Goal: Communication & Community: Answer question/provide support

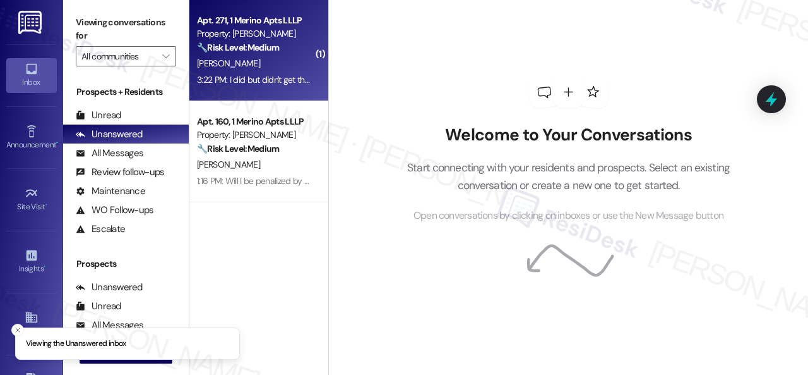
click at [282, 64] on div "[PERSON_NAME]" at bounding box center [255, 64] width 119 height 16
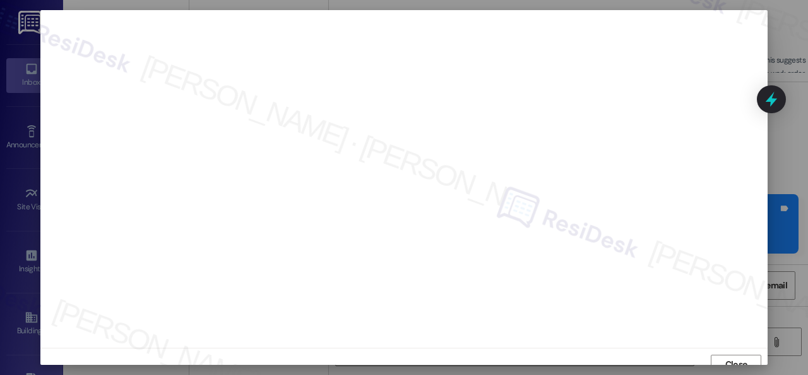
scroll to position [9, 0]
click at [728, 347] on span "Close" at bounding box center [736, 354] width 27 height 19
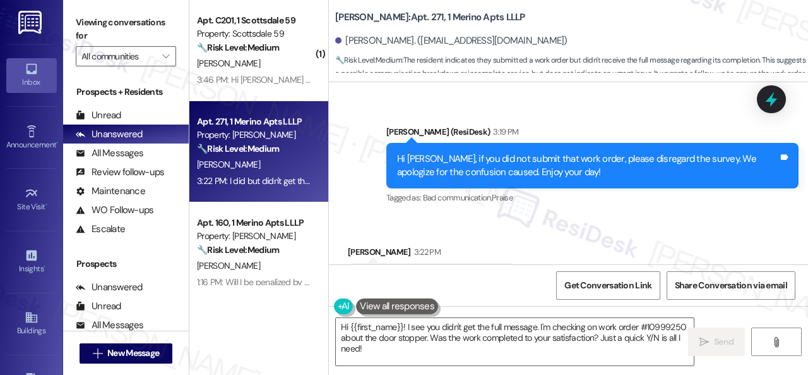
scroll to position [1850, 0]
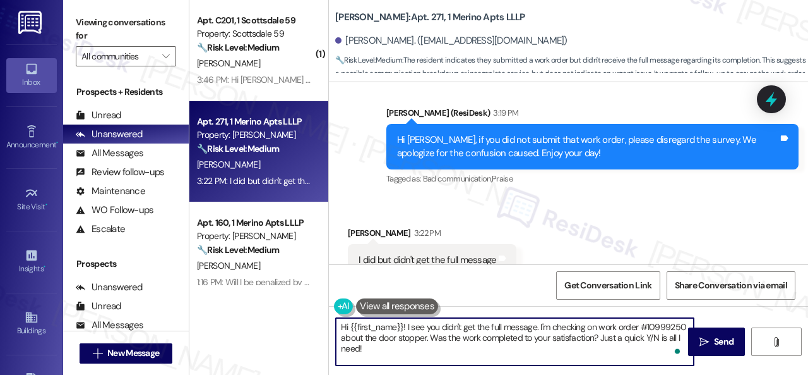
drag, startPoint x: 376, startPoint y: 352, endPoint x: 309, endPoint y: 313, distance: 77.6
click at [326, 316] on div "( 1 ) Apt. C201, 1 Scottsdale 59 Property: Scottsdale 59 🔧 Risk Level: Medium T…" at bounding box center [498, 187] width 619 height 375
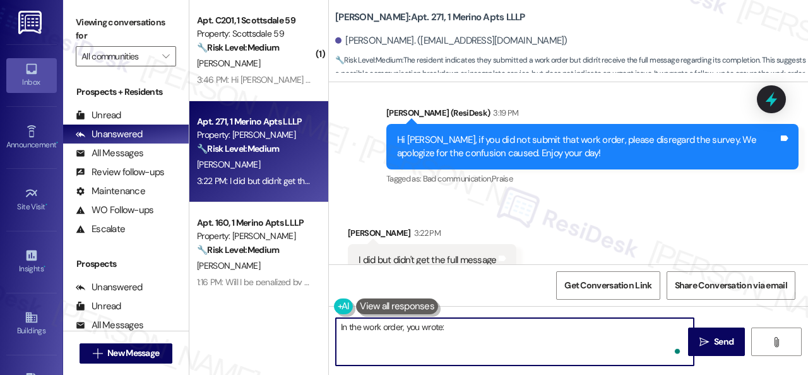
paste textarea "THE DOOR STOPPER MADE A HOLE IN THE BEDROOM WALL PLEASE FIX. THANK YOU!"
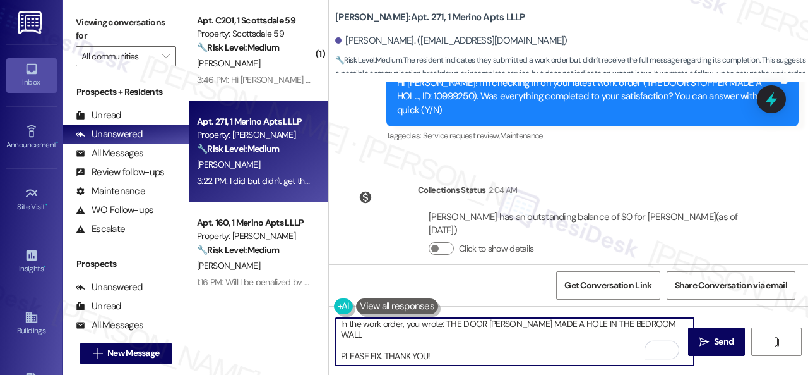
scroll to position [1471, 0]
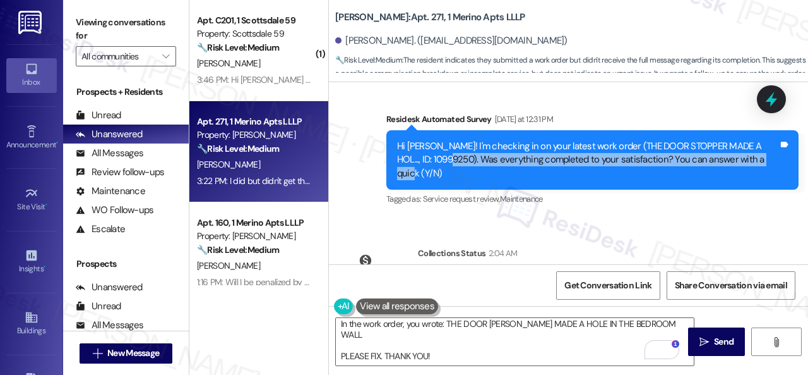
drag, startPoint x: 443, startPoint y: 127, endPoint x: 768, endPoint y: 129, distance: 324.6
click at [768, 140] on div "Hi Noelle! I'm checking in on your latest work order (THE DOOR STOPPER MADE A H…" at bounding box center [587, 160] width 381 height 40
copy div "Was everything completed to your satisfaction? You can answer with a quick (Y/N)"
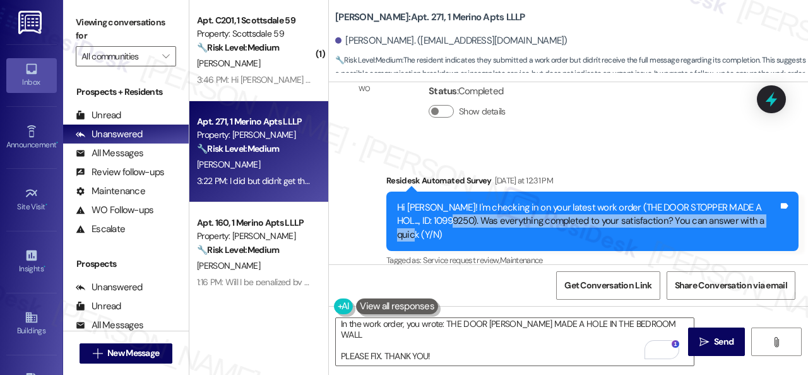
scroll to position [1408, 0]
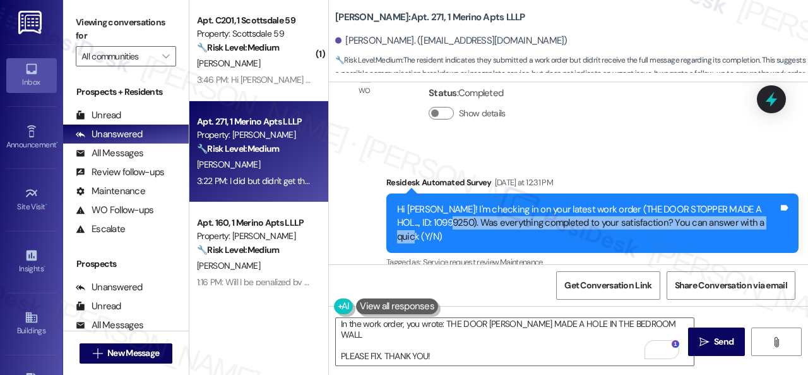
click at [547, 203] on div "Hi Noelle! I'm checking in on your latest work order (THE DOOR STOPPER MADE A H…" at bounding box center [587, 223] width 381 height 40
drag, startPoint x: 443, startPoint y: 191, endPoint x: 630, endPoint y: 191, distance: 186.9
click at [630, 203] on div "Hi Noelle! I'm checking in on your latest work order (THE DOOR STOPPER MADE A H…" at bounding box center [587, 223] width 381 height 40
copy div "Was everything completed to your satisfaction?"
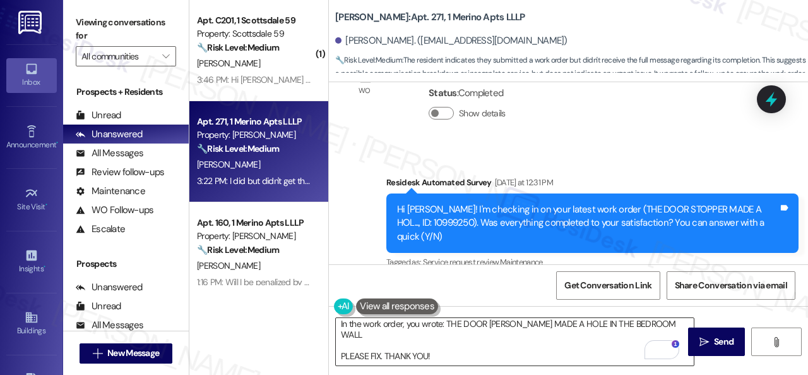
click at [419, 354] on textarea "In the work order, you wrote: THE DOOR STOPPER MADE A HOLE IN THE BEDROOM WALL …" at bounding box center [515, 341] width 358 height 47
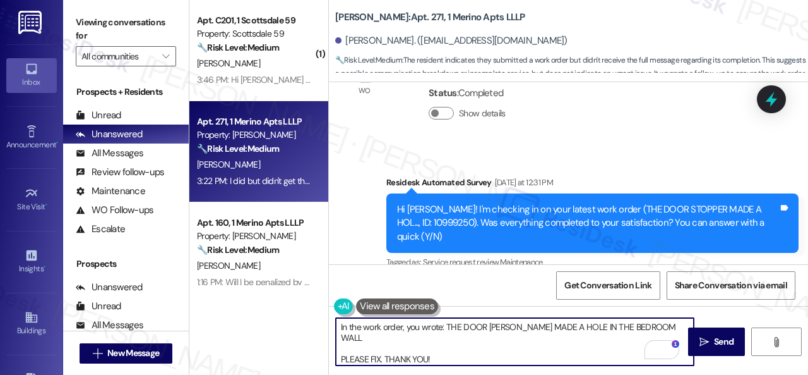
scroll to position [24, 0]
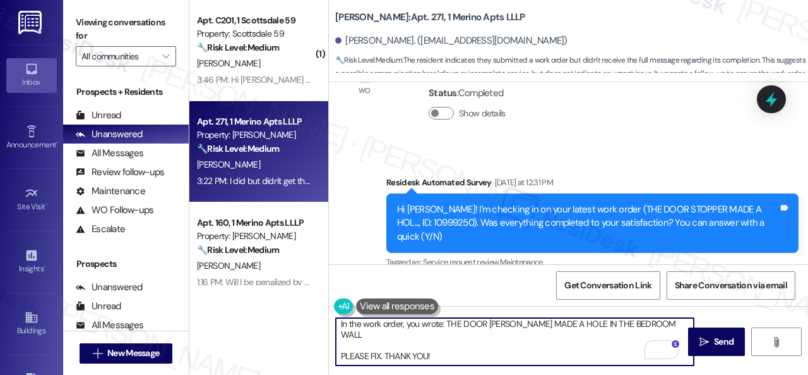
paste textarea "Was everything completed to your satisfaction?"
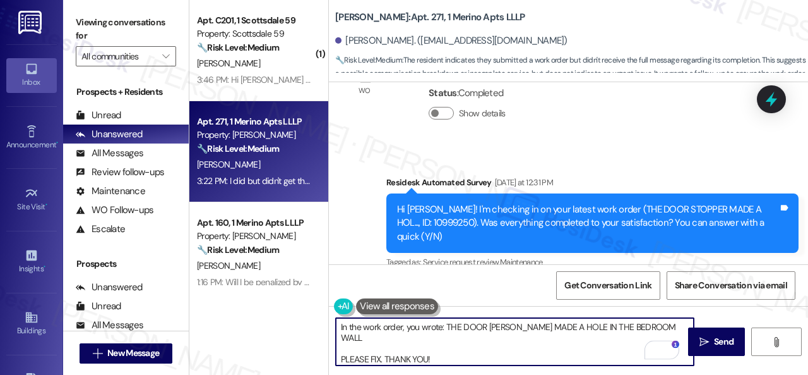
scroll to position [0, 0]
click at [446, 325] on textarea "In the work order, you wrote: THE DOOR STOPPER MADE A HOLE IN THE BEDROOM WALL …" at bounding box center [515, 341] width 358 height 47
click at [441, 351] on textarea "In the work order, you wrote: "THE DOOR STOPPER MADE A HOLE IN THE BEDROOM WALL…" at bounding box center [515, 341] width 358 height 47
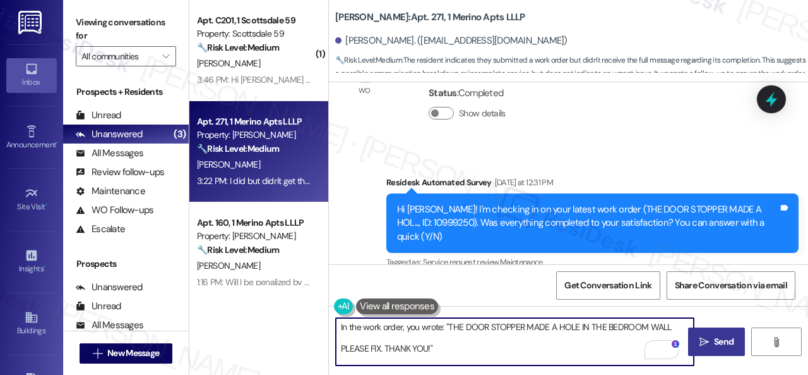
type textarea "In the work order, you wrote: "THE DOOR STOPPER MADE A HOLE IN THE BEDROOM WALL…"
click at [714, 337] on span "Send" at bounding box center [724, 341] width 20 height 13
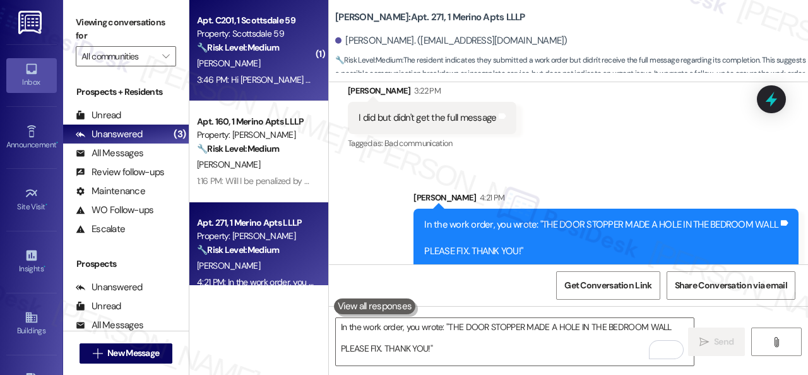
click at [260, 58] on div "Z. Jackson" at bounding box center [255, 64] width 119 height 16
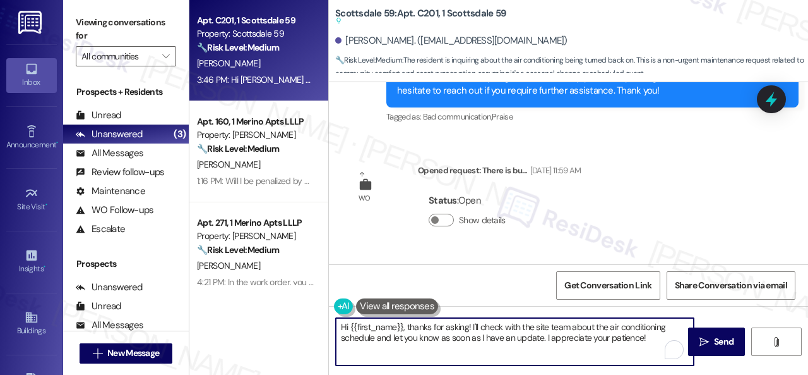
drag, startPoint x: 446, startPoint y: 327, endPoint x: 467, endPoint y: 327, distance: 21.5
click at [467, 327] on textarea "Hi {{first_name}}, thanks for asking! I'll check with the site team about the a…" at bounding box center [515, 341] width 358 height 47
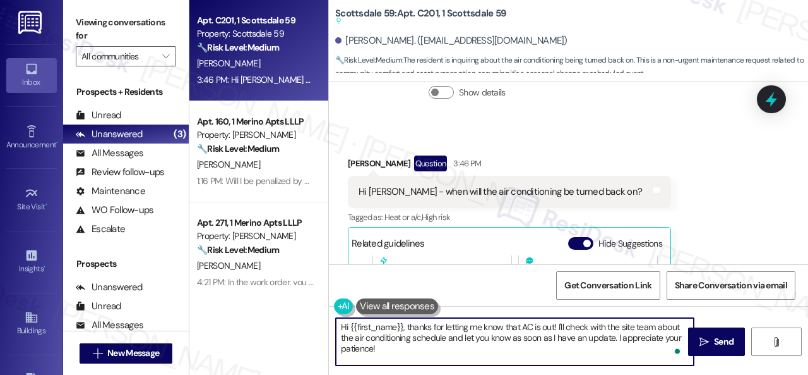
click at [429, 351] on textarea "Hi {{first_name}}, thanks for letting me know that AC is out! I'll check with t…" at bounding box center [515, 341] width 358 height 47
type textarea "Hi {{first_name}}, thanks for letting me know that AC is out! I'll check with t…"
click at [704, 333] on button " Send" at bounding box center [716, 341] width 57 height 28
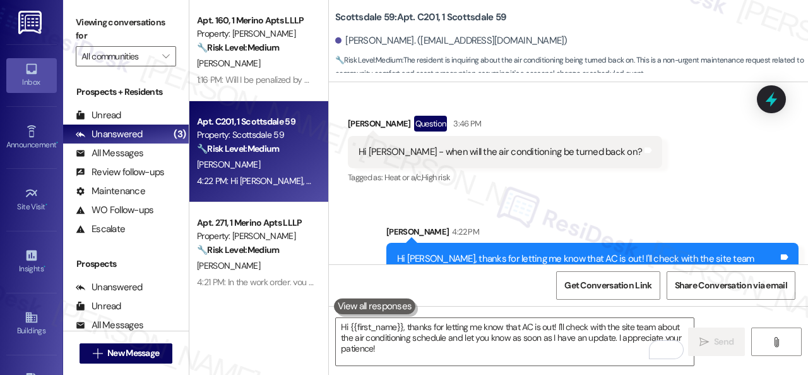
scroll to position [3456, 0]
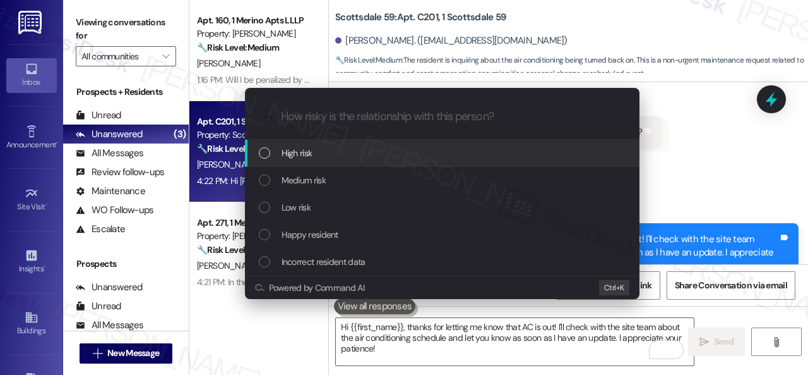
click at [313, 153] on div "High risk" at bounding box center [443, 153] width 369 height 14
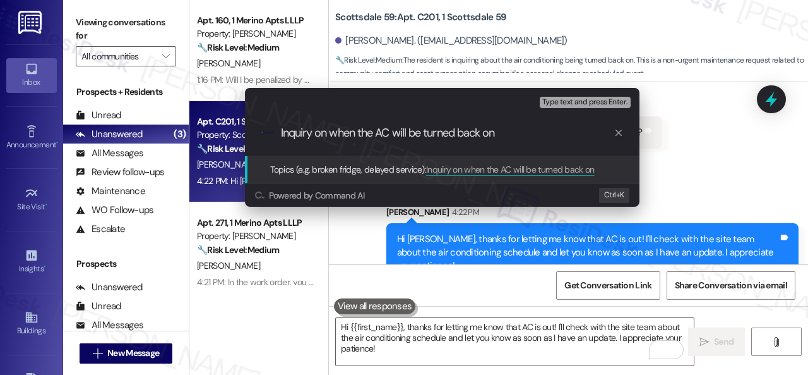
type input "Inquiry on when the AC will be turned back on."
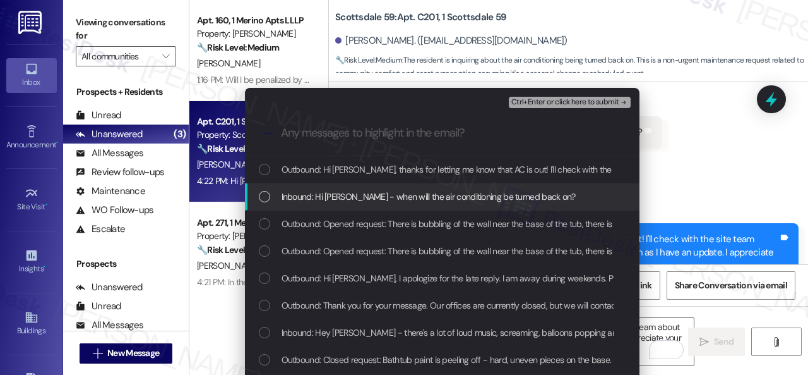
click at [465, 190] on span "Inbound: Hi Sarah - when will the air conditioning be turned back on?" at bounding box center [429, 196] width 294 height 14
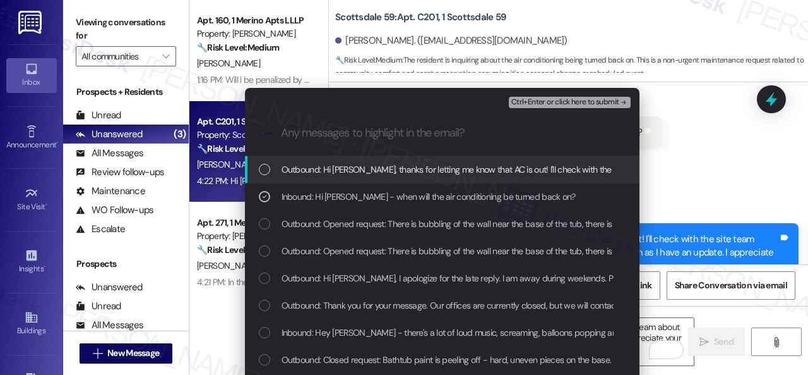
click at [586, 102] on span "Ctrl+Enter or click here to submit" at bounding box center [566, 102] width 108 height 9
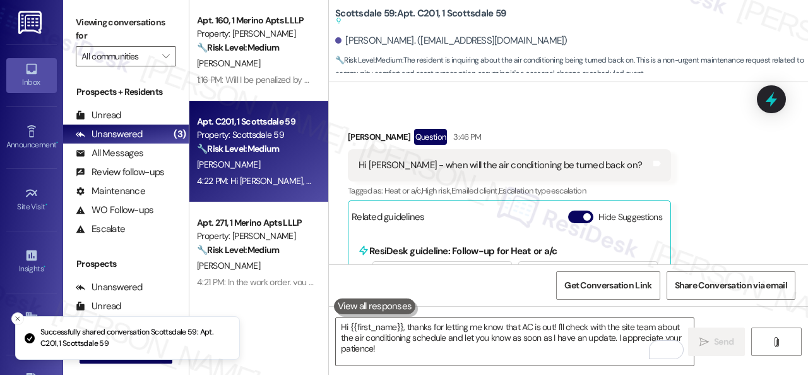
scroll to position [3522, 0]
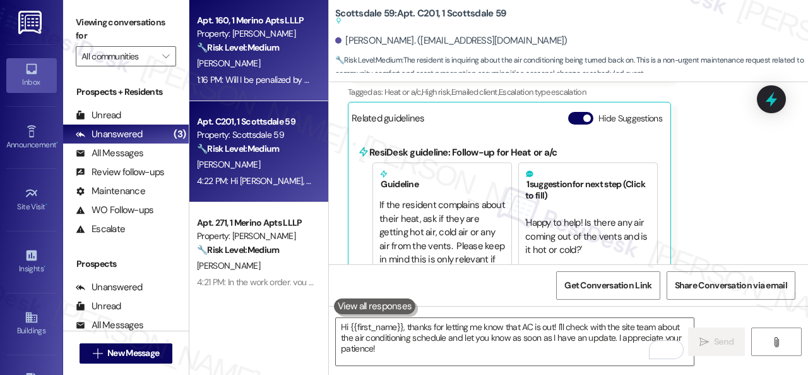
click at [303, 66] on div "M. Monti" at bounding box center [255, 64] width 119 height 16
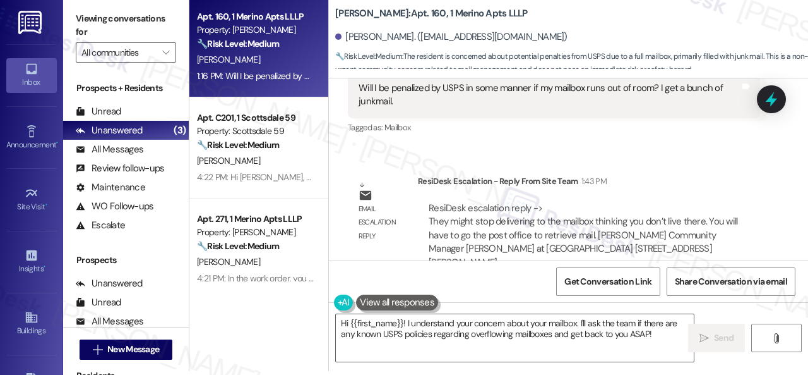
scroll to position [2468, 0]
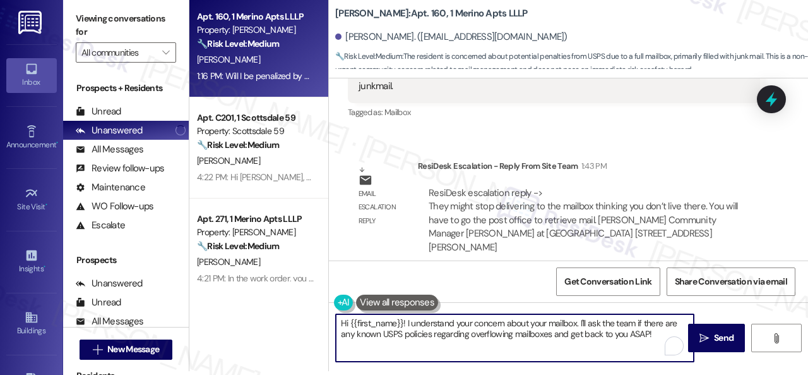
drag, startPoint x: 336, startPoint y: 322, endPoint x: 808, endPoint y: 399, distance: 478.0
click at [808, 374] on html "Inbox Go to Inbox Announcement • Send A Text Announcement Site Visit • Go to Si…" at bounding box center [404, 187] width 808 height 375
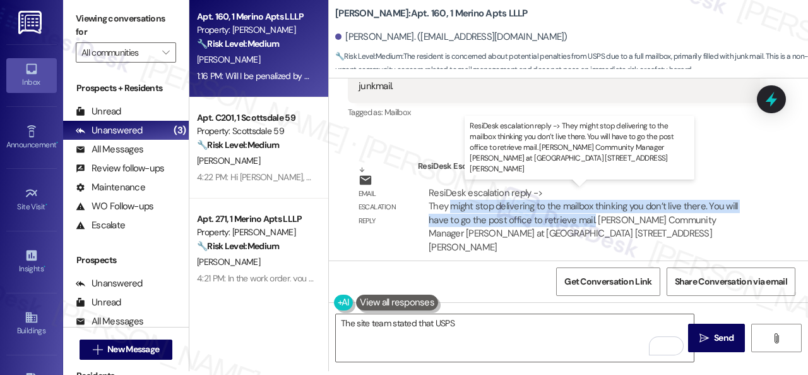
drag, startPoint x: 451, startPoint y: 207, endPoint x: 590, endPoint y: 223, distance: 139.8
click at [590, 223] on div "ResiDesk escalation reply -> They might stop delivering to the mailbox thinking…" at bounding box center [583, 219] width 309 height 67
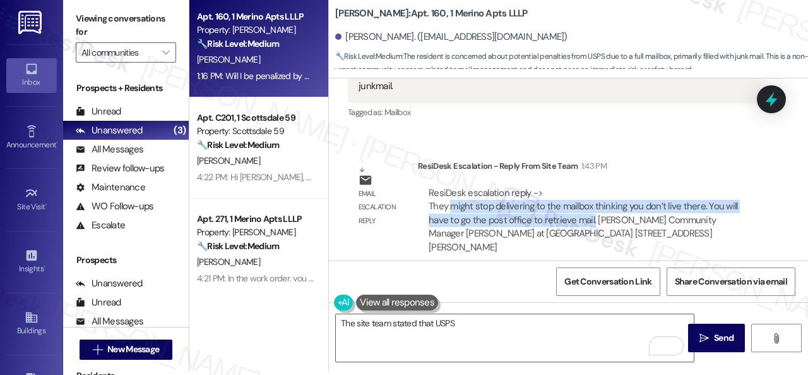
copy div "might stop delivering to the mailbox thinking you don’t live there. You will ha…"
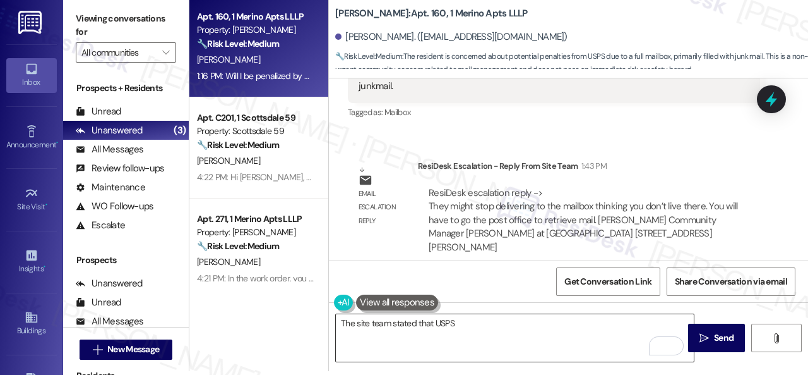
click at [474, 324] on textarea "The site team stated that USPS" at bounding box center [515, 337] width 358 height 47
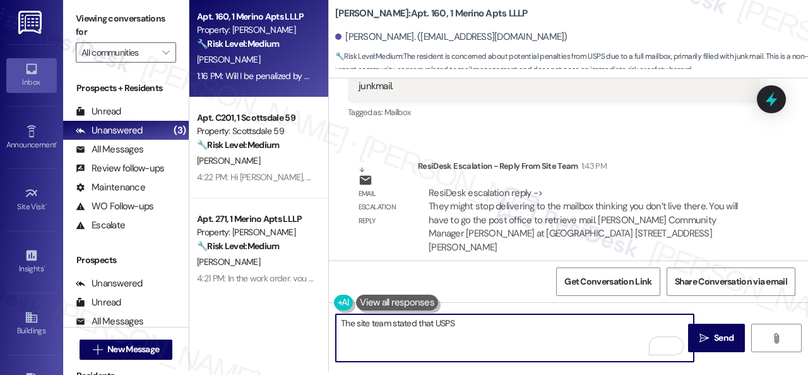
paste textarea "might stop delivering to the mailbox thinking you don’t live there. You will ha…"
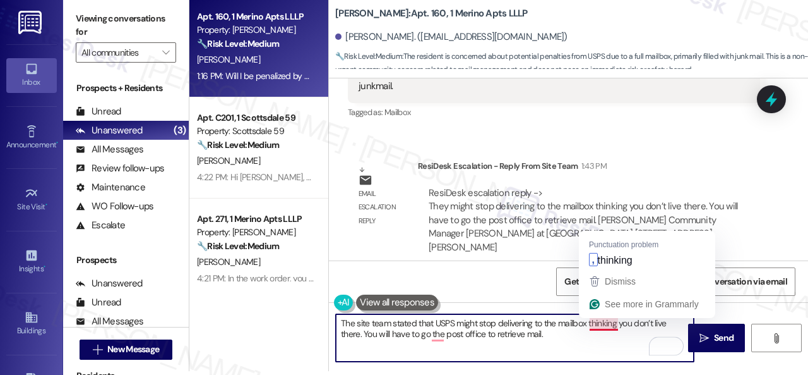
click at [597, 323] on textarea "The site team stated that USPS might stop delivering to the mailbox thinking yo…" at bounding box center [515, 337] width 358 height 47
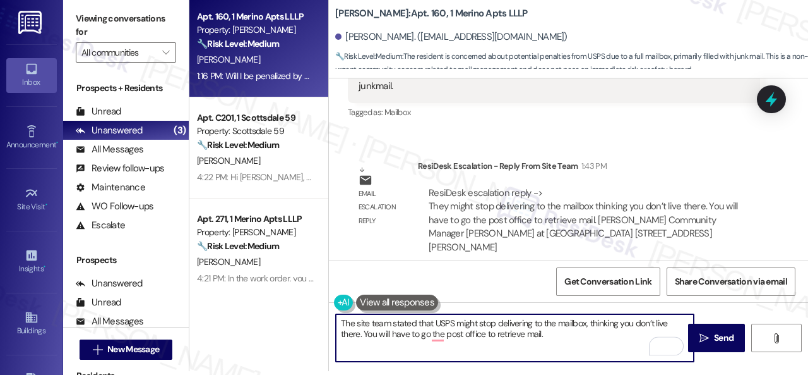
click at [363, 334] on textarea "The site team stated that USPS might stop delivering to the mailbox, thinking y…" at bounding box center [515, 337] width 358 height 47
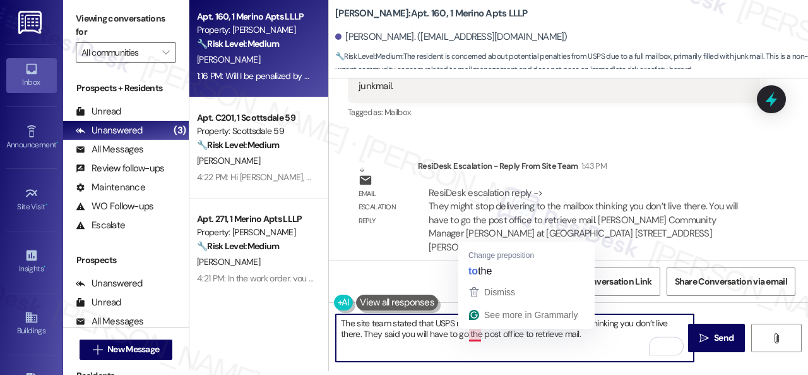
click at [476, 336] on textarea "The site team stated that USPS might stop delivering to the mailbox, thinking y…" at bounding box center [515, 337] width 358 height 47
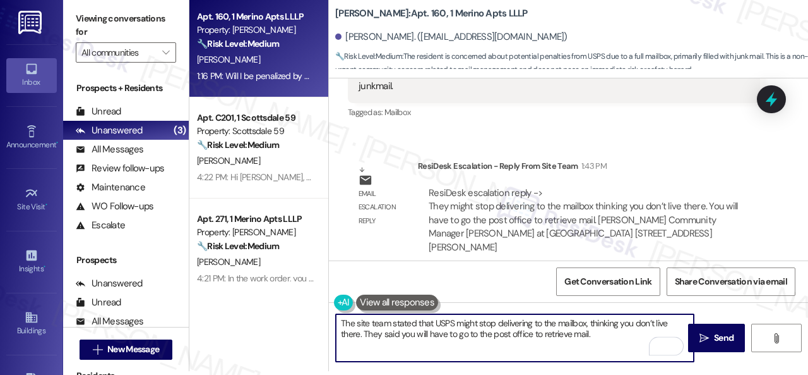
click at [601, 339] on textarea "The site team stated that USPS might stop delivering to the mailbox, thinking y…" at bounding box center [515, 337] width 358 height 47
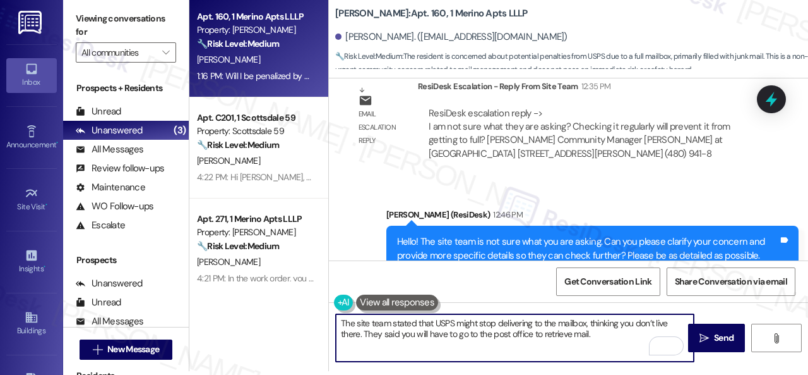
scroll to position [2341, 0]
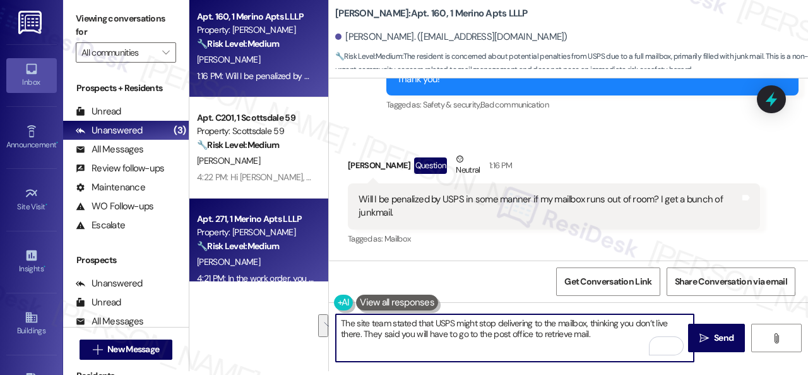
drag, startPoint x: 603, startPoint y: 333, endPoint x: 297, endPoint y: 253, distance: 316.5
click at [297, 253] on div "Apt. 160, 1 Merino Apts LLLP Property: Merino Scottsdale 🔧 Risk Level: Medium T…" at bounding box center [498, 183] width 619 height 375
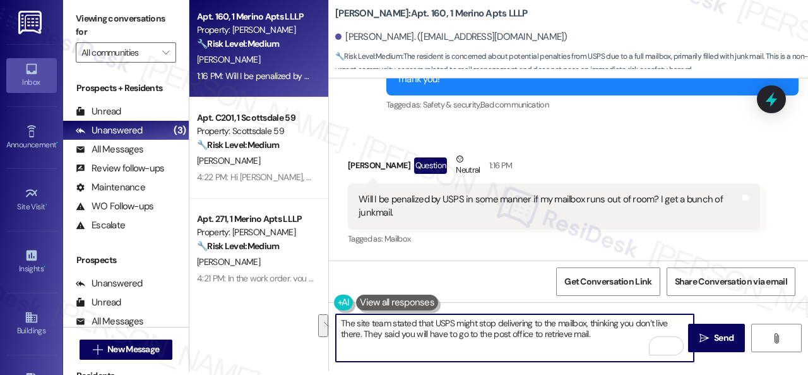
type textarea "The site team stated that USPS might stop delivering to the mailbox, thinking y…"
click at [491, 288] on div "Get Conversation Link Share Conversation via email" at bounding box center [568, 281] width 479 height 42
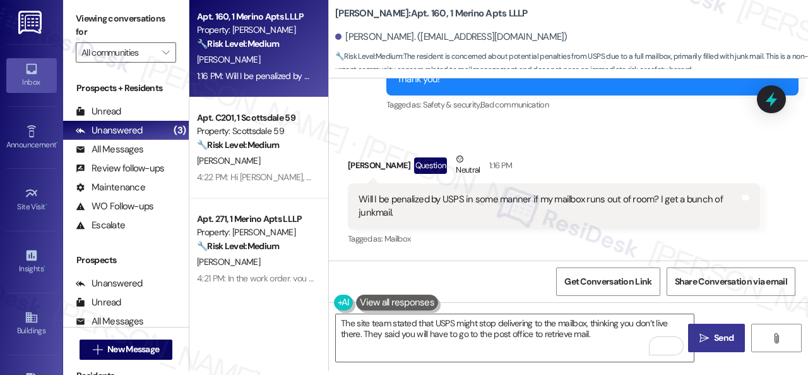
click at [692, 330] on button " Send" at bounding box center [716, 337] width 57 height 28
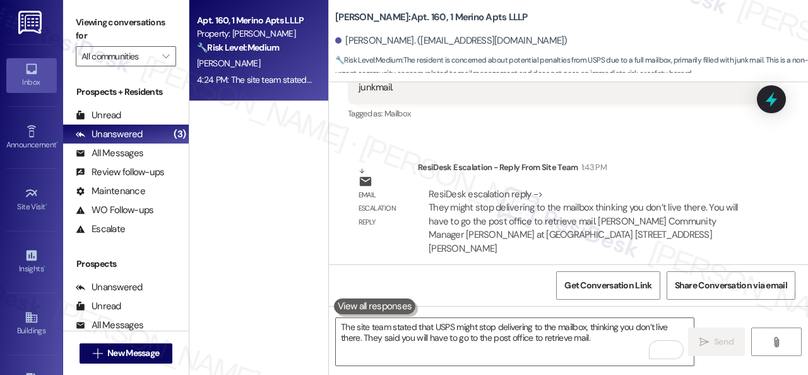
scroll to position [2569, 0]
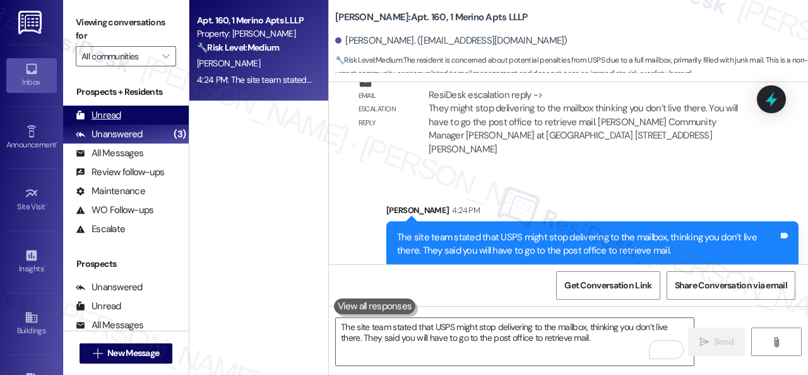
click at [99, 112] on div "Unread" at bounding box center [98, 115] width 45 height 13
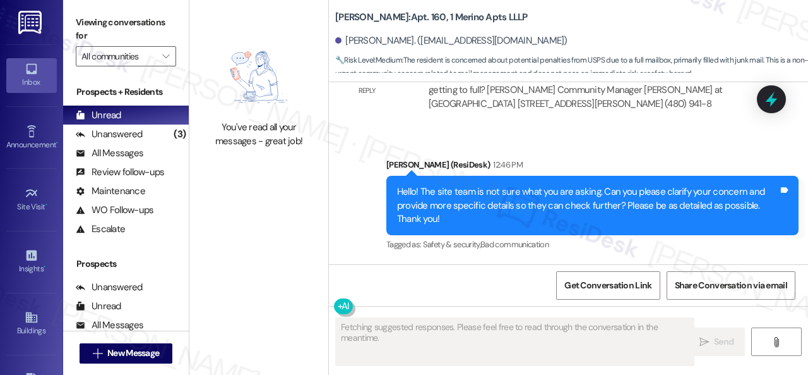
scroll to position [2338, 0]
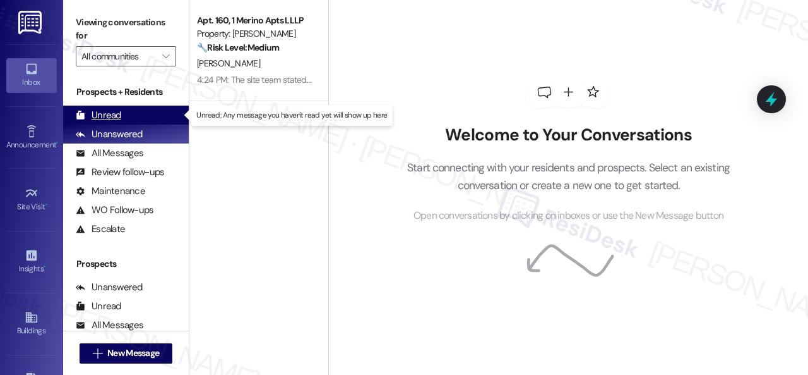
click at [100, 112] on div "Unread" at bounding box center [98, 115] width 45 height 13
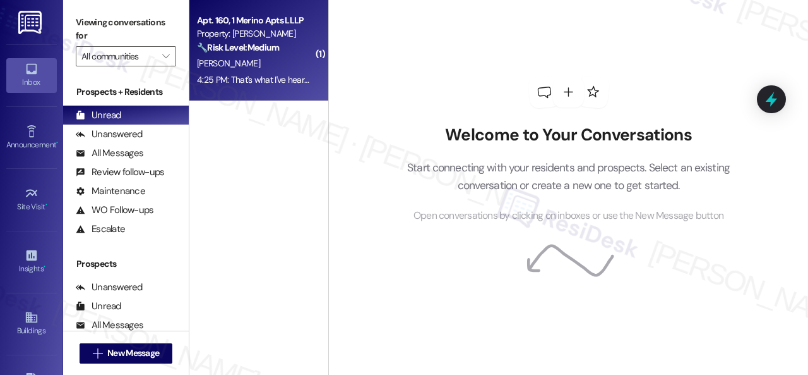
click at [277, 61] on div "[PERSON_NAME]" at bounding box center [255, 64] width 119 height 16
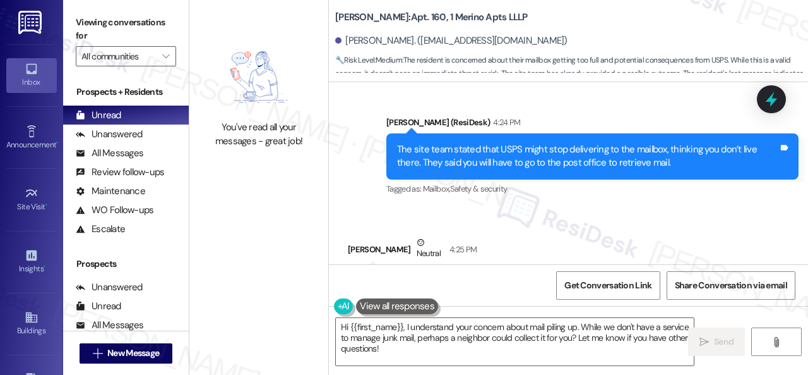
scroll to position [2720, 0]
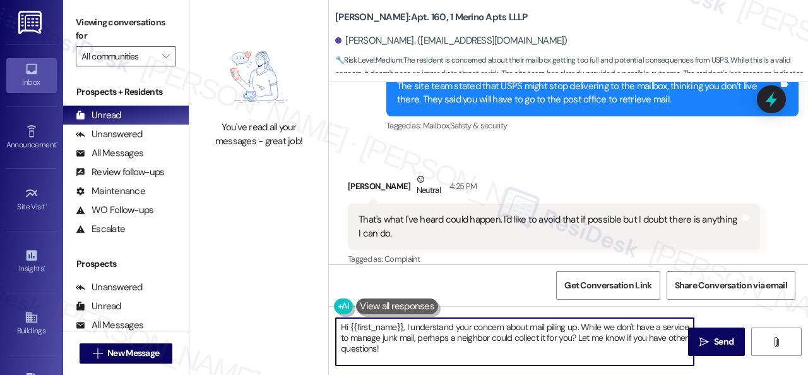
drag, startPoint x: 425, startPoint y: 349, endPoint x: 261, endPoint y: 305, distance: 169.4
click at [261, 305] on div "You've read all your messages - great job! Merino Scottsdale: Apt. 160, 1 Merin…" at bounding box center [498, 187] width 619 height 375
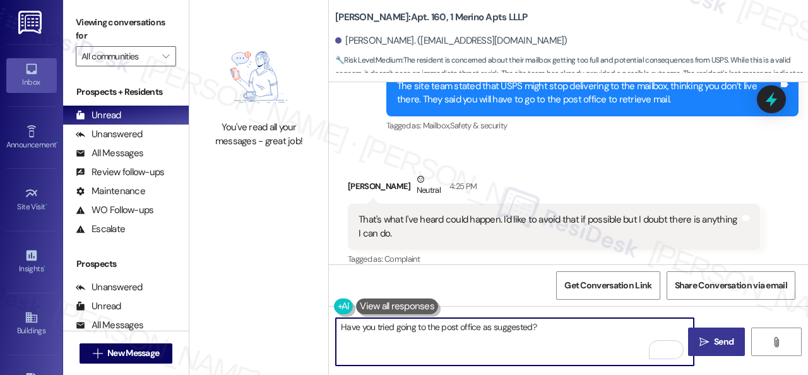
type textarea "Have you tried going to the post office as suggested?"
click at [714, 340] on span "Send" at bounding box center [724, 341] width 20 height 13
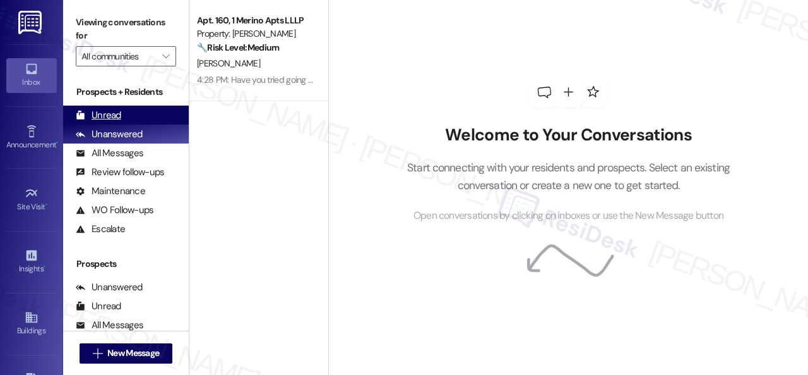
click at [100, 114] on div "Unread" at bounding box center [98, 115] width 45 height 13
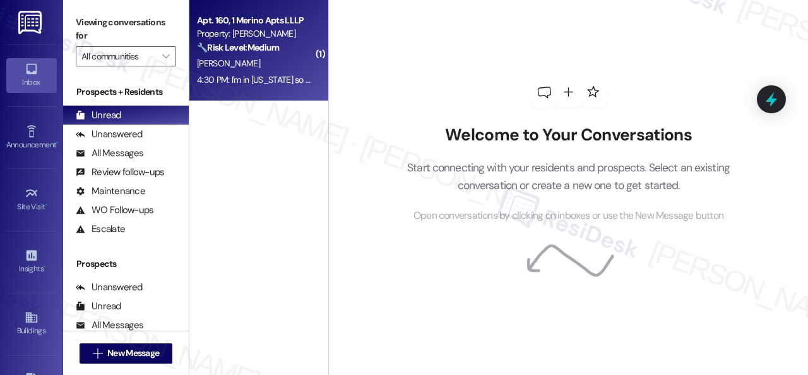
click at [291, 56] on div "M. Monti" at bounding box center [255, 64] width 119 height 16
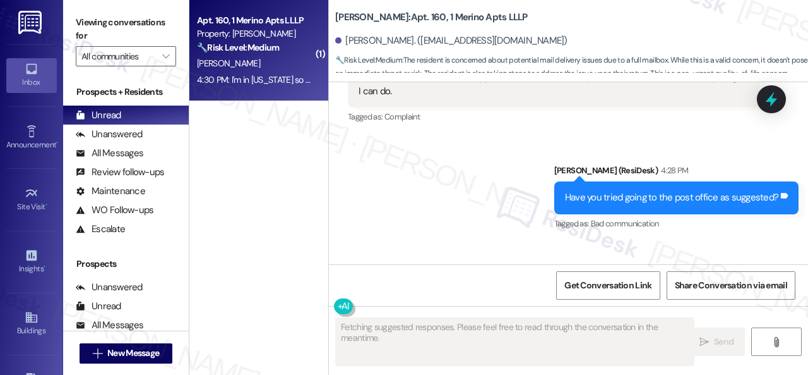
scroll to position [2947, 0]
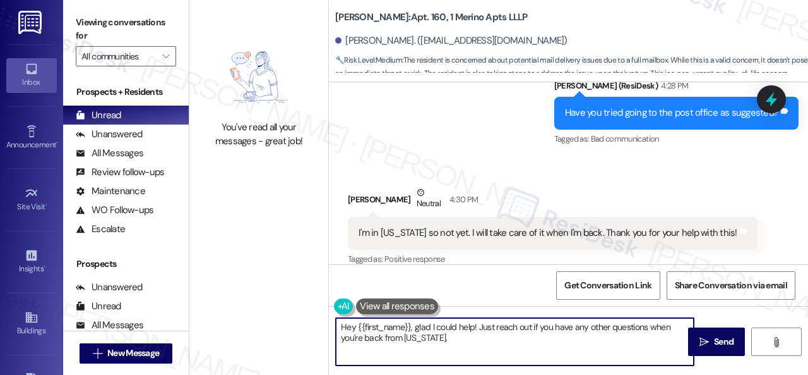
drag, startPoint x: 445, startPoint y: 338, endPoint x: 184, endPoint y: 296, distance: 263.5
click at [260, 329] on div "You've read all your messages - great job! Merino Scottsdale: Apt. 160, 1 Merin…" at bounding box center [498, 187] width 619 height 375
type textarea "You're welcome!"
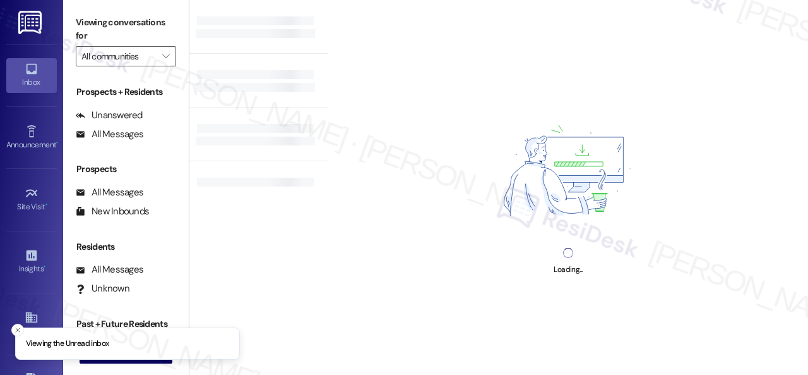
click at [23, 85] on div "Inbox" at bounding box center [31, 82] width 63 height 13
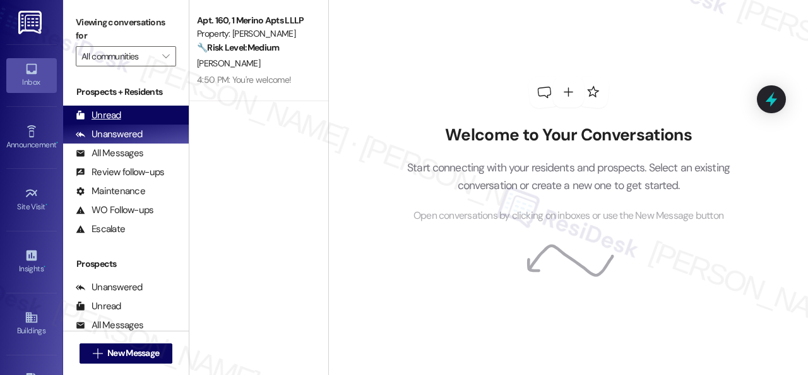
click at [119, 115] on div "Unread" at bounding box center [98, 115] width 45 height 13
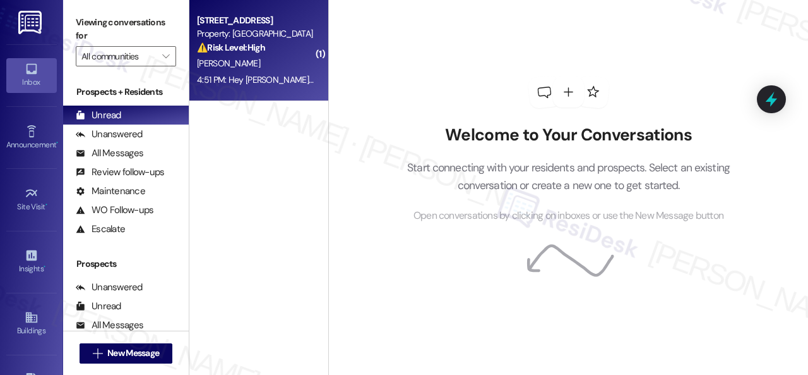
click at [282, 61] on div "A. Saenz" at bounding box center [255, 64] width 119 height 16
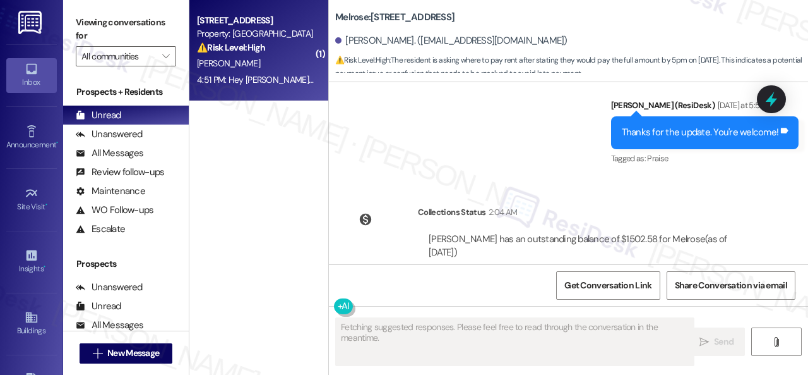
scroll to position [1417, 0]
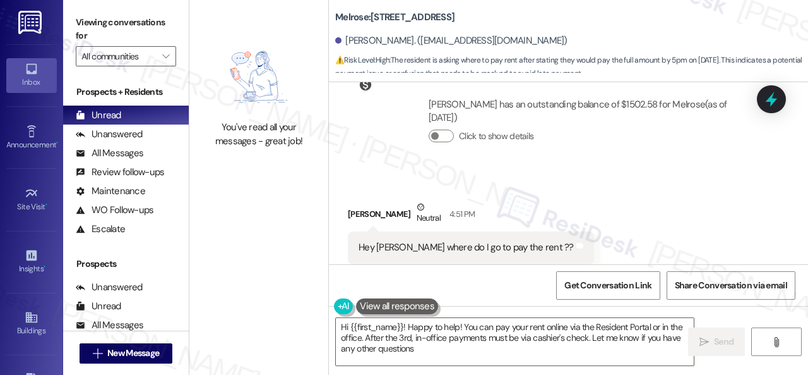
type textarea "Hi {{first_name}}! Happy to help! You can pay your rent online via the Resident…"
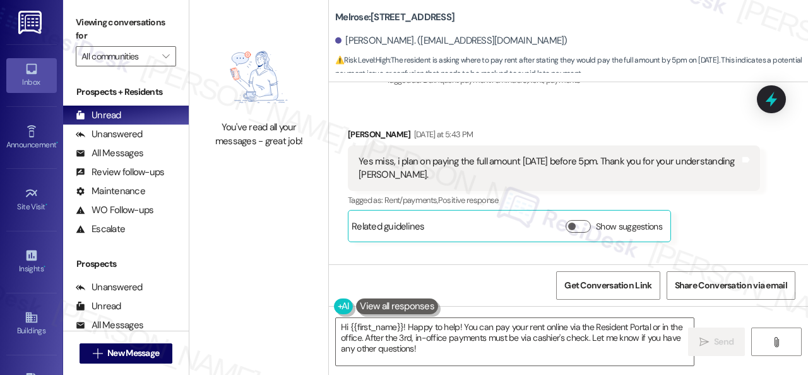
scroll to position [1102, 0]
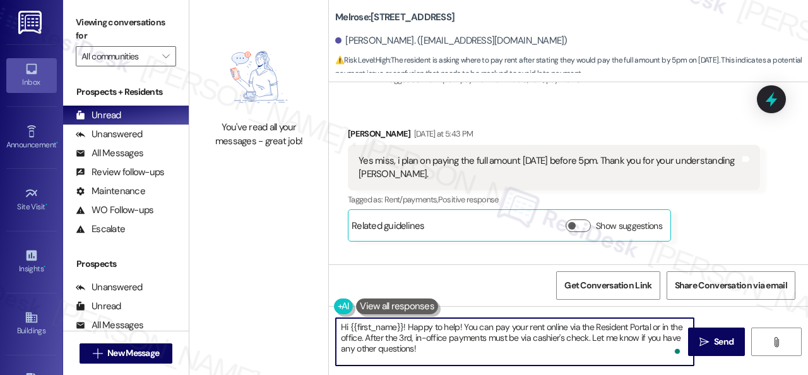
drag, startPoint x: 442, startPoint y: 352, endPoint x: 408, endPoint y: 328, distance: 41.7
click at [408, 328] on textarea "Hi {{first_name}}! Happy to help! You can pay your rent online via the Resident…" at bounding box center [515, 341] width 358 height 47
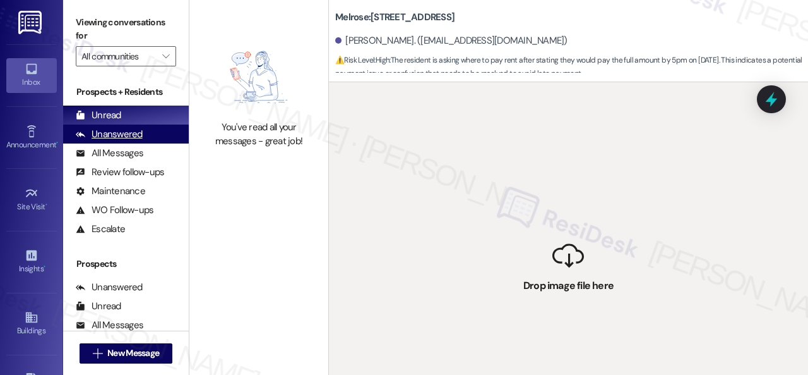
click at [111, 141] on div "Unanswered (0)" at bounding box center [126, 133] width 126 height 19
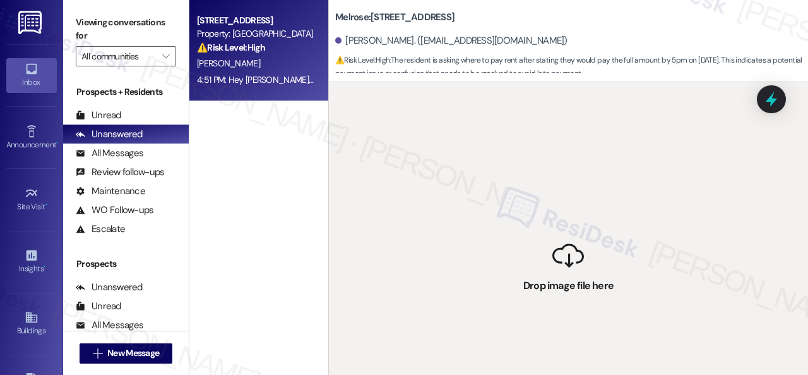
click at [297, 59] on div "A. Saenz" at bounding box center [255, 64] width 119 height 16
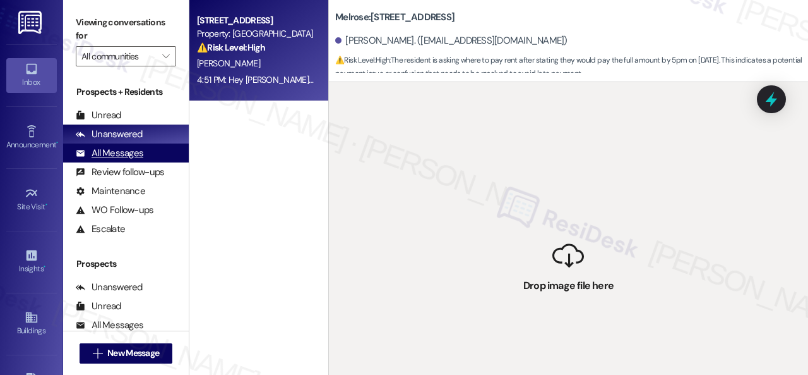
click at [121, 155] on div "All Messages" at bounding box center [110, 153] width 68 height 13
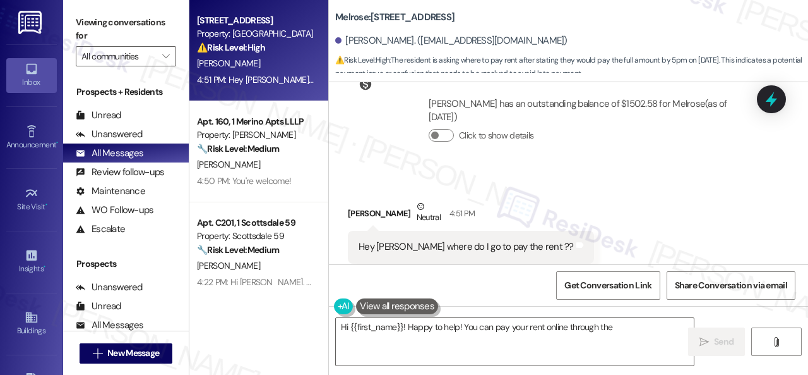
scroll to position [4, 0]
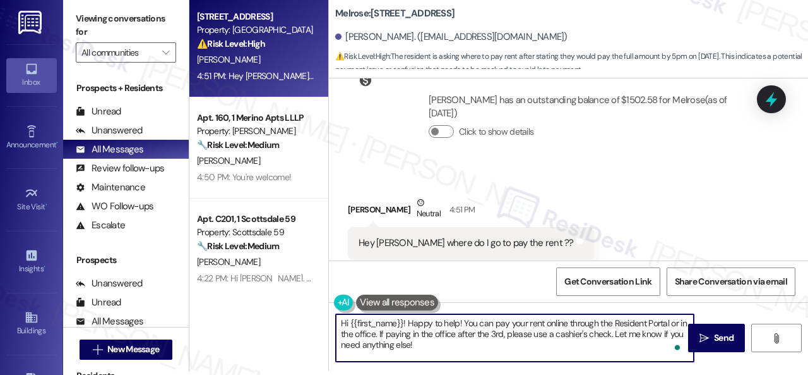
drag, startPoint x: 405, startPoint y: 321, endPoint x: 433, endPoint y: 341, distance: 34.5
click at [433, 341] on textarea "Hi {{first_name}}! Happy to help! You can pay your rent online through the Resi…" at bounding box center [515, 337] width 358 height 47
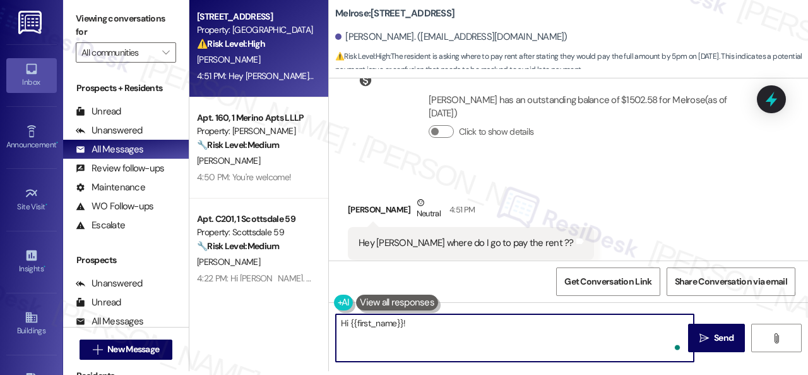
paste textarea "I will forward your inquiry to the site team and get back to you as soon as I r…"
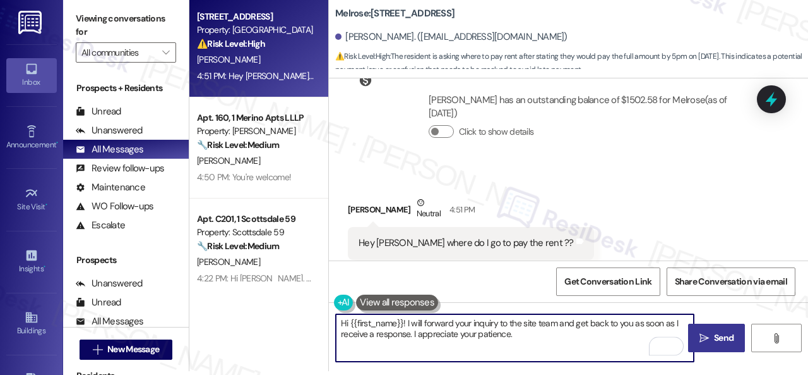
type textarea "Hi {{first_name}}! I will forward your inquiry to the site team and get back to…"
click at [706, 335] on span " Send" at bounding box center [717, 337] width 40 height 13
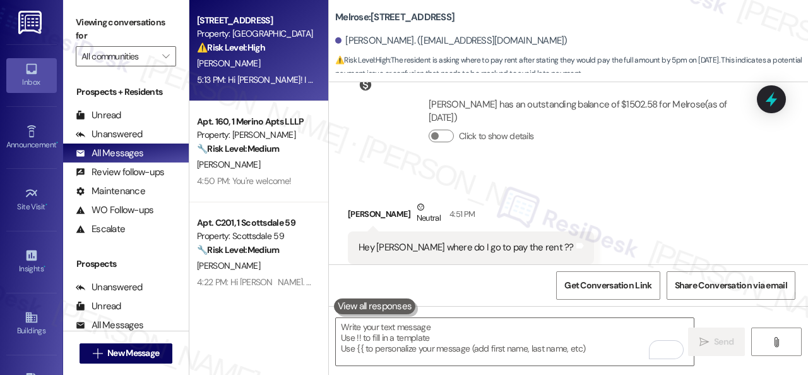
scroll to position [1520, 0]
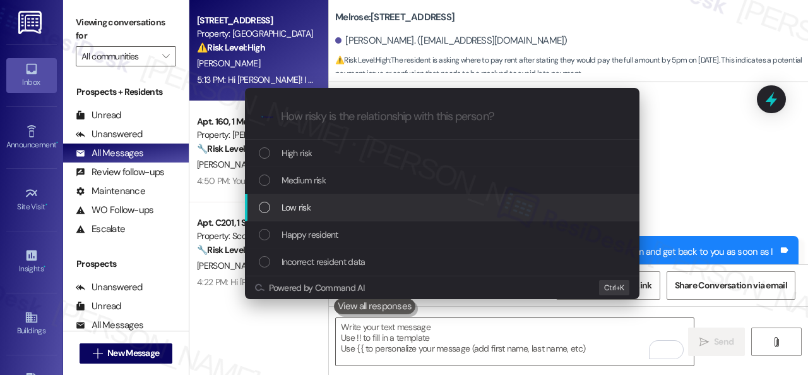
click at [291, 203] on span "Low risk" at bounding box center [296, 207] width 29 height 14
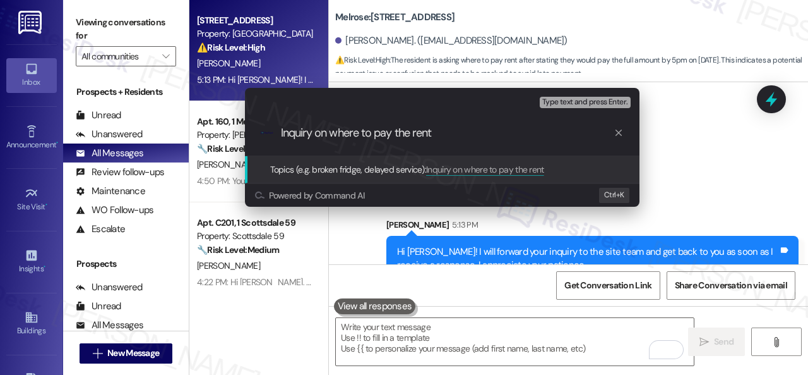
type input "Inquiry on where to pay the rent."
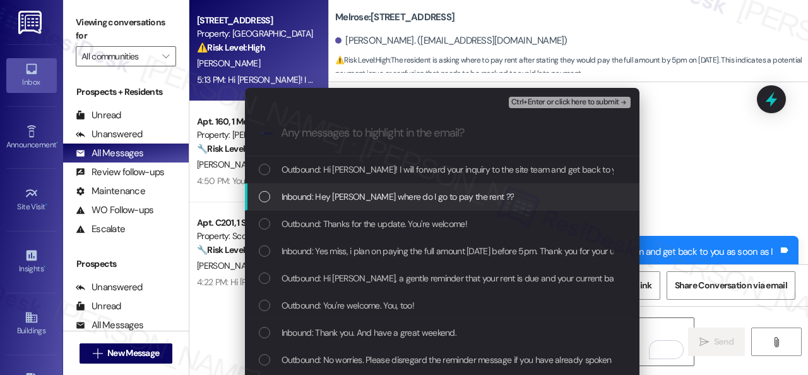
click at [380, 205] on div "Inbound: Hey Sarah where do I go to pay the rent ??" at bounding box center [442, 196] width 395 height 27
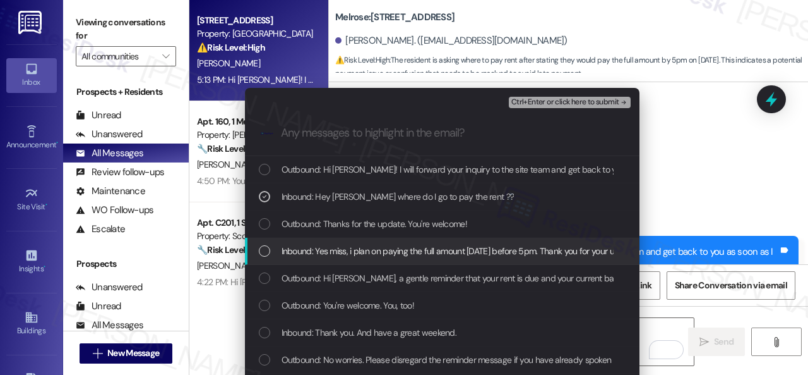
click at [371, 247] on span "Inbound: Yes miss, i plan on paying the full amount Thursday 9/11/25 before 5pm…" at bounding box center [506, 251] width 448 height 14
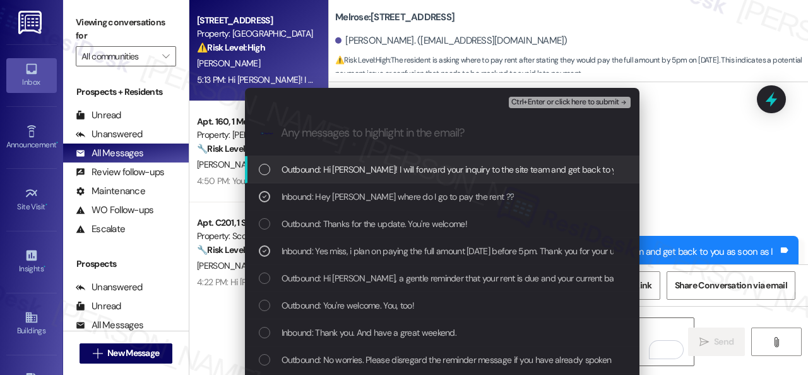
click at [529, 99] on span "Ctrl+Enter or click here to submit" at bounding box center [566, 102] width 108 height 9
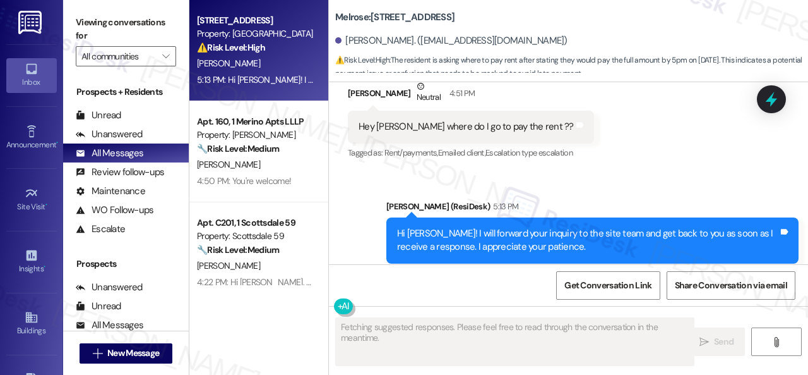
scroll to position [4, 0]
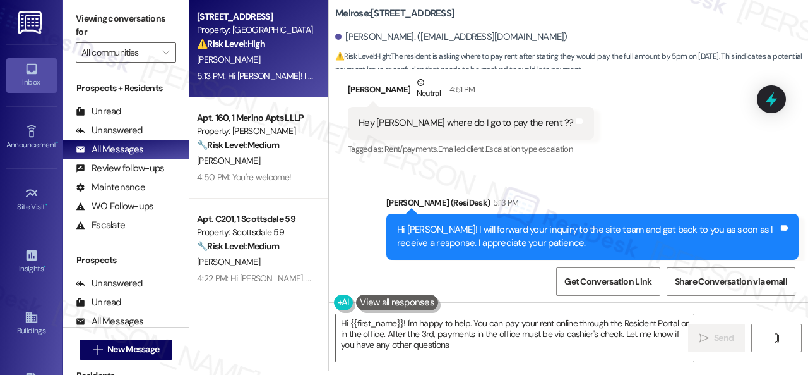
type textarea "Hi {{first_name}}! I'm happy to help. You can pay your rent online through the …"
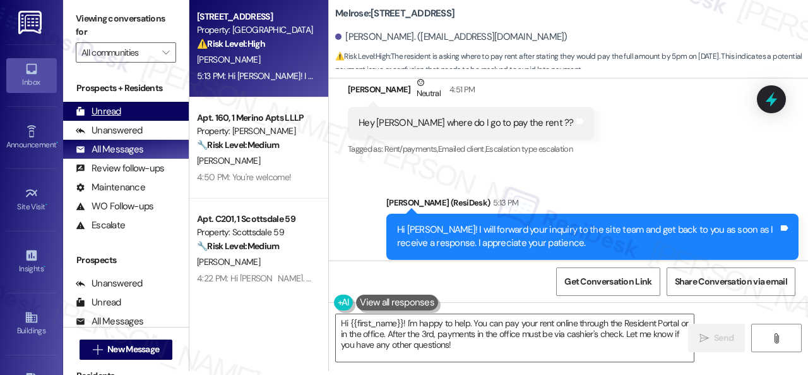
click at [107, 109] on div "Unread" at bounding box center [98, 111] width 45 height 13
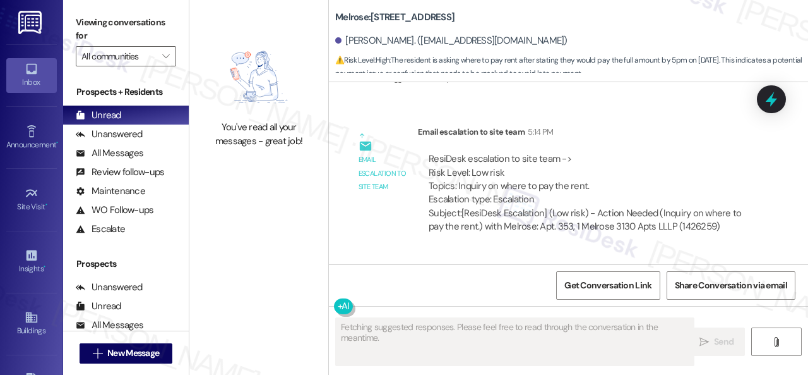
scroll to position [1733, 0]
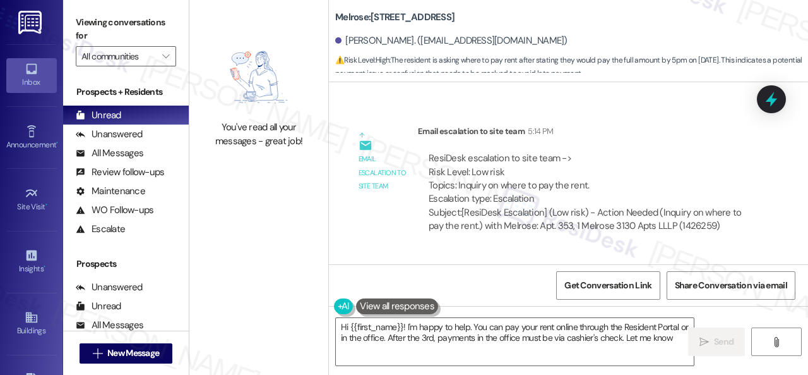
type textarea "Hi {{first_name}}! I'm happy to help. You can pay your rent online through the …"
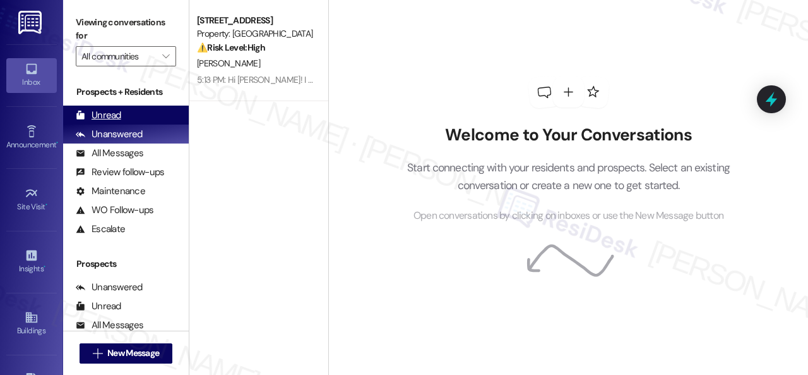
click at [90, 113] on div "Unread" at bounding box center [98, 115] width 45 height 13
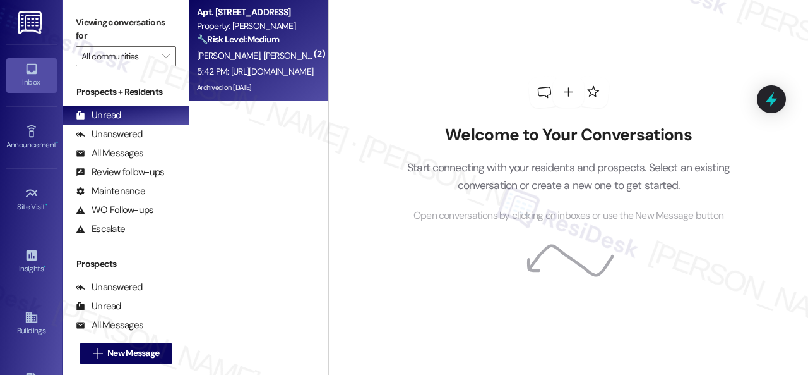
click at [330, 54] on span "[PERSON_NAME]" at bounding box center [363, 55] width 67 height 11
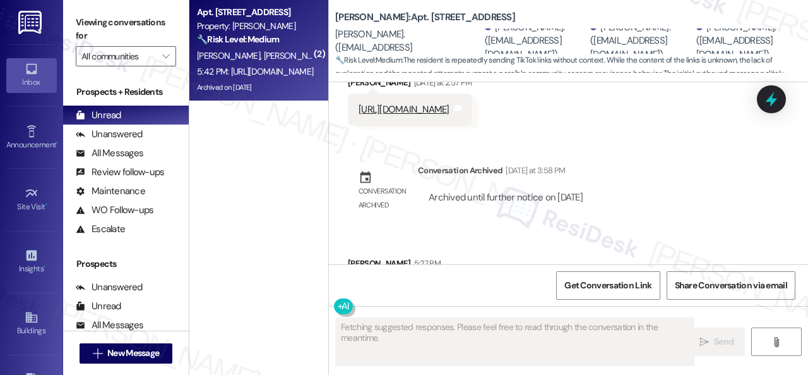
scroll to position [7072, 0]
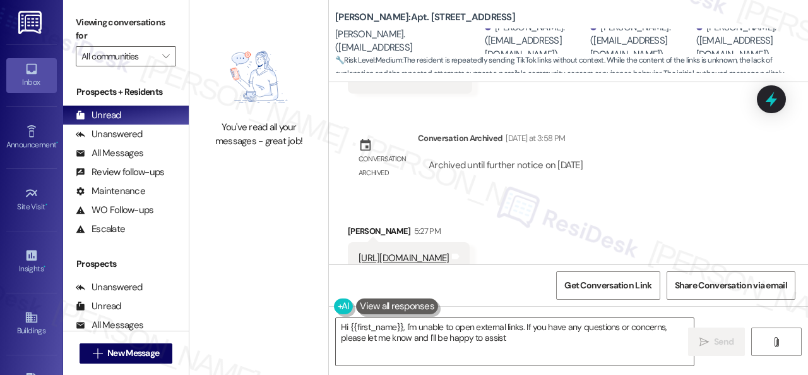
type textarea "Hi {{first_name}}, I'm unable to open external links. If you have any questions…"
click at [608, 196] on div "Received via SMS Terry Taylor 5:27 PM https://www.tiktok.com/t/ZT6wu5GM5/ Tags …" at bounding box center [568, 284] width 479 height 176
click at [590, 196] on div "Received via SMS Terry Taylor 5:27 PM https://www.tiktok.com/t/ZT6wu5GM5/ Tags …" at bounding box center [568, 284] width 479 height 176
click at [579, 217] on div "Received via SMS Terry Taylor 5:27 PM https://www.tiktok.com/t/ZT6wu5GM5/ Tags …" at bounding box center [568, 284] width 479 height 176
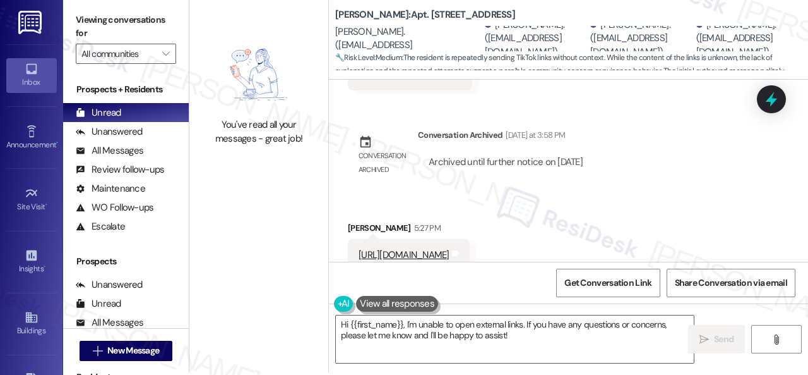
scroll to position [4, 0]
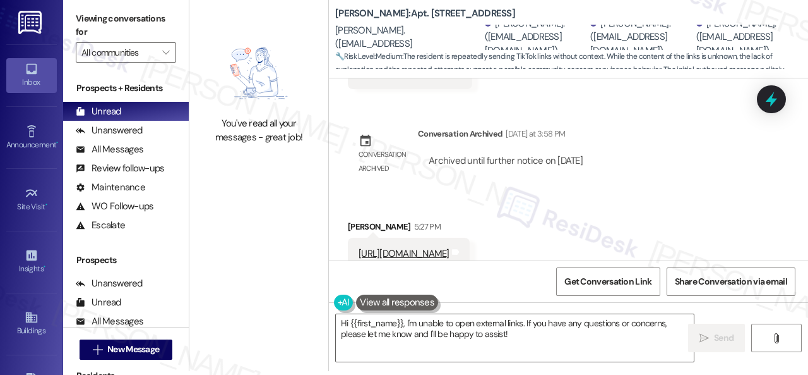
click at [587, 191] on div "Received via SMS Terry Taylor 5:27 PM https://www.tiktok.com/t/ZT6wu5GM5/ Tags …" at bounding box center [568, 279] width 479 height 176
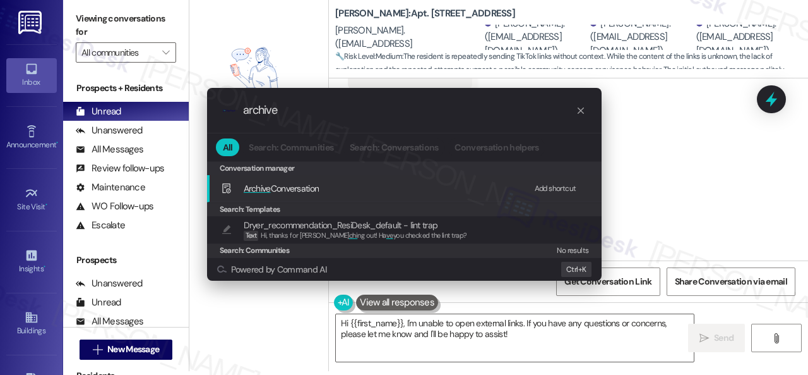
type input "archive"
click at [555, 182] on div "Add shortcut" at bounding box center [556, 188] width 42 height 13
click at [273, 195] on div "Archive Conversation Edit Shift+ R" at bounding box center [405, 188] width 369 height 21
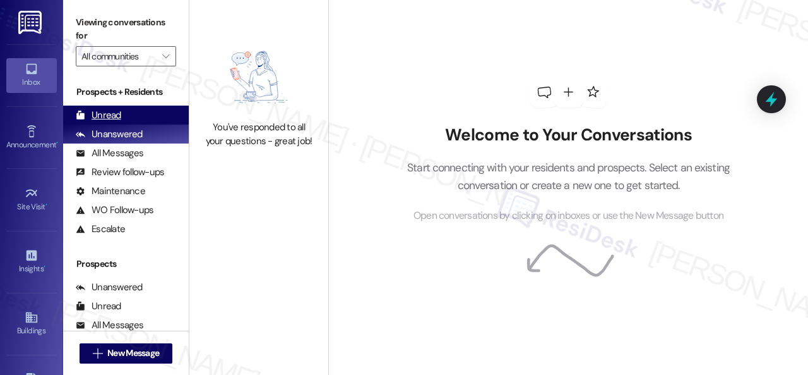
click at [112, 114] on div "Unread" at bounding box center [98, 115] width 45 height 13
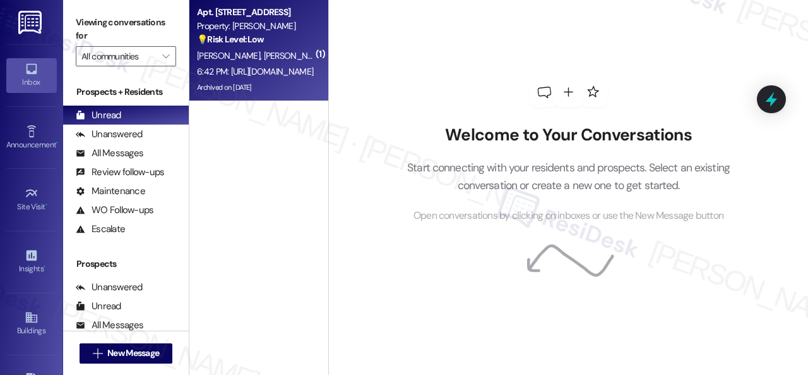
click at [283, 41] on div "💡 Risk Level: Low The resident is repeatedly sending TikTok links, which the pr…" at bounding box center [255, 39] width 117 height 13
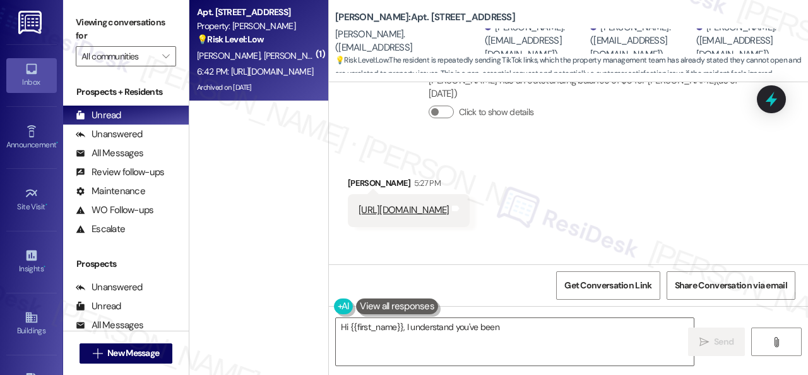
scroll to position [7290, 0]
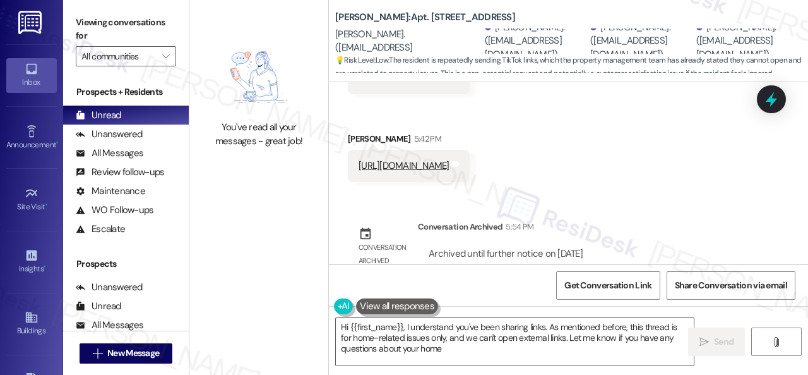
type textarea "Hi {{first_name}}, I understand you've been sharing links. As mentioned before,…"
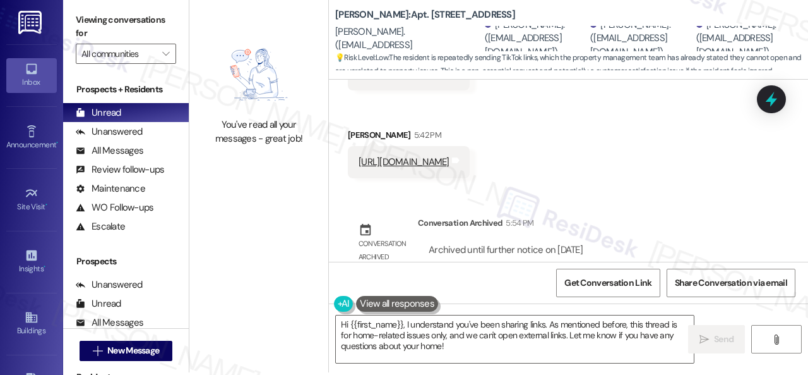
scroll to position [4, 0]
